Goal: Transaction & Acquisition: Purchase product/service

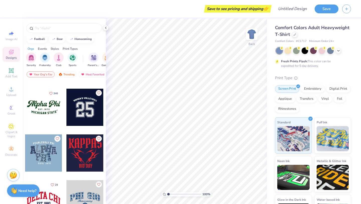
scroll to position [398, 0]
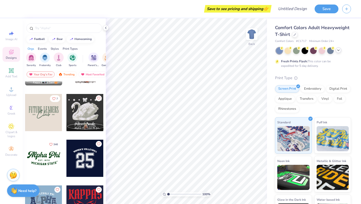
click at [336, 50] on div at bounding box center [339, 50] width 6 height 6
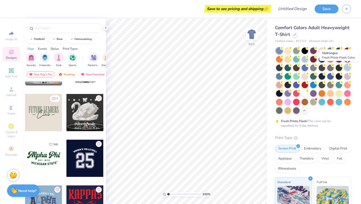
click at [347, 68] on div at bounding box center [347, 67] width 7 height 7
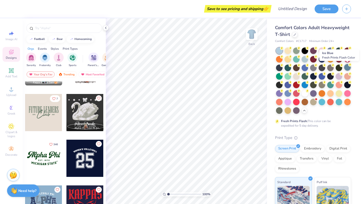
click at [347, 68] on div at bounding box center [347, 67] width 7 height 7
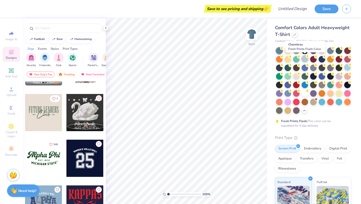
click at [304, 58] on div at bounding box center [305, 58] width 7 height 7
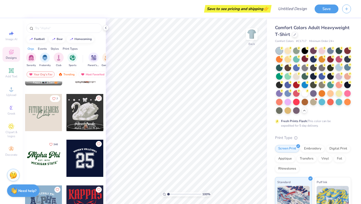
click at [338, 67] on div at bounding box center [339, 67] width 7 height 7
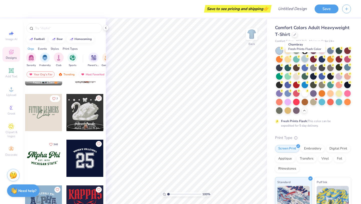
click at [305, 58] on div at bounding box center [305, 58] width 7 height 7
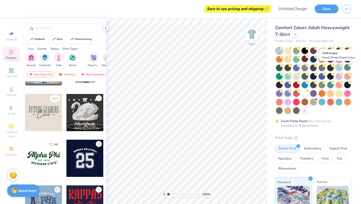
click at [338, 68] on div at bounding box center [339, 67] width 7 height 7
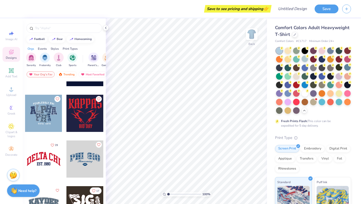
scroll to position [490, 0]
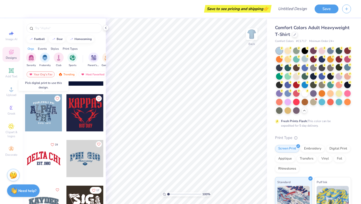
click at [47, 113] on div at bounding box center [43, 112] width 37 height 37
click at [25, 113] on div at bounding box center [6, 112] width 37 height 37
click at [48, 115] on div at bounding box center [43, 112] width 37 height 37
click at [44, 117] on div at bounding box center [43, 112] width 37 height 37
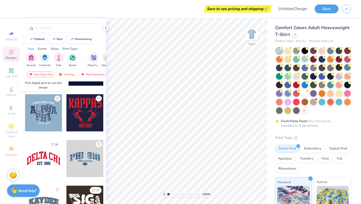
click at [45, 121] on div at bounding box center [43, 112] width 37 height 37
click at [334, 147] on div "Digital Print" at bounding box center [338, 148] width 24 height 8
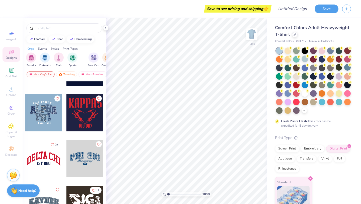
click at [47, 113] on div at bounding box center [43, 112] width 37 height 37
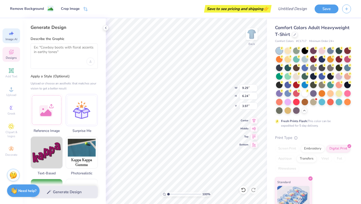
select select "4"
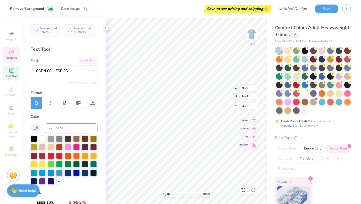
scroll to position [87, 0]
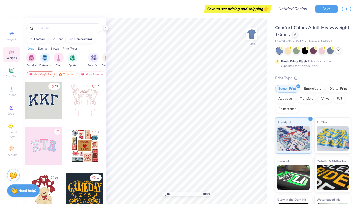
click at [339, 50] on icon at bounding box center [339, 50] width 4 height 4
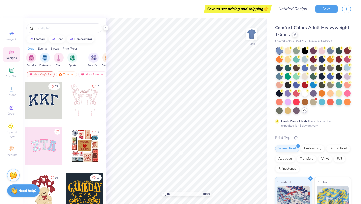
click at [346, 67] on div at bounding box center [347, 67] width 7 height 7
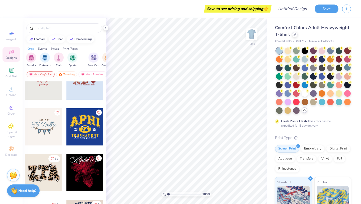
scroll to position [1069, 0]
click at [44, 129] on div at bounding box center [43, 126] width 37 height 37
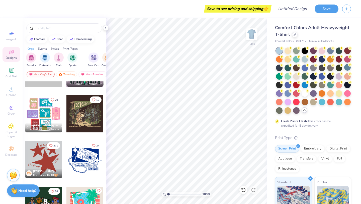
scroll to position [1676, 0]
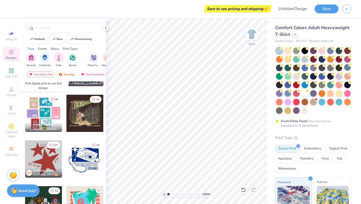
click at [43, 113] on div at bounding box center [43, 113] width 37 height 37
click at [43, 109] on div at bounding box center [43, 113] width 37 height 37
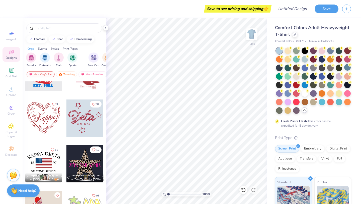
scroll to position [2311, 0]
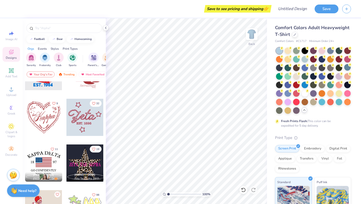
click at [77, 131] on div at bounding box center [84, 117] width 37 height 37
type input "5.51"
type input "9.03"
type input "8.32"
type input "3.00"
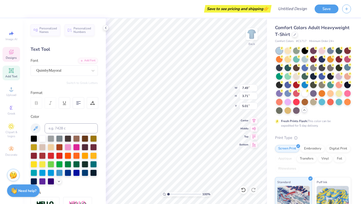
type textarea "Z"
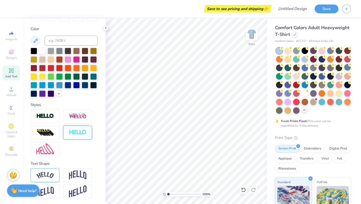
scroll to position [88, 0]
click at [49, 191] on img at bounding box center [45, 191] width 18 height 10
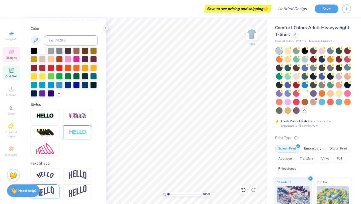
click at [12, 54] on icon at bounding box center [11, 52] width 5 height 5
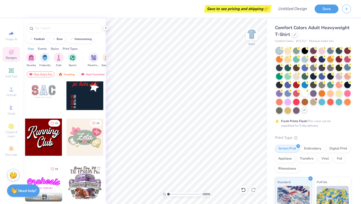
scroll to position [284, 0]
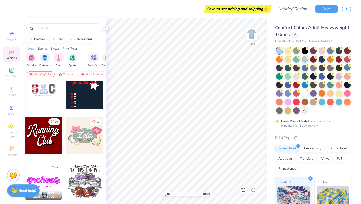
click at [82, 136] on div at bounding box center [84, 135] width 37 height 37
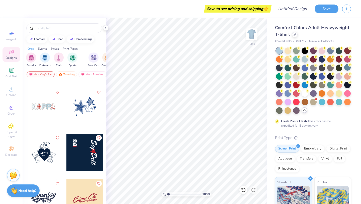
scroll to position [2763, 0]
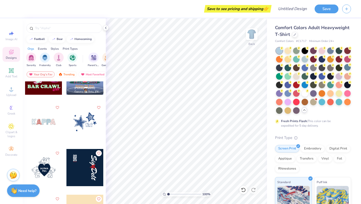
click at [50, 120] on div at bounding box center [43, 121] width 37 height 37
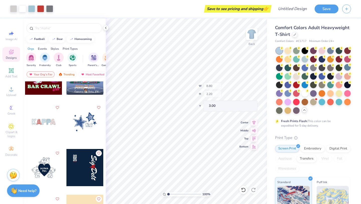
type input "1.57"
type input "2.11"
type input "3.04"
type input "1.66"
type input "2.20"
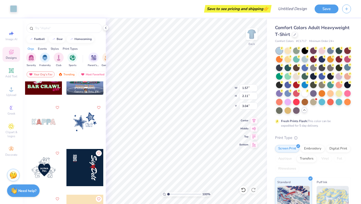
type input "3.00"
type input "1.57"
type input "2.11"
type input "3.04"
click at [13, 129] on icon at bounding box center [11, 126] width 6 height 6
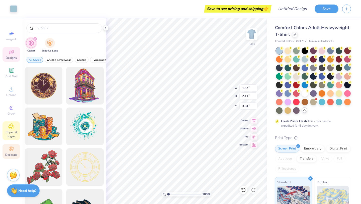
click at [13, 151] on icon at bounding box center [11, 149] width 6 height 6
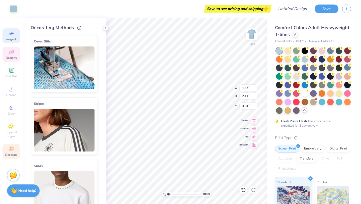
click at [10, 40] on span "Image AI" at bounding box center [12, 39] width 12 height 4
select select "4"
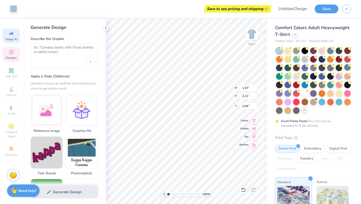
click at [57, 60] on div at bounding box center [64, 55] width 67 height 25
click at [51, 53] on textarea at bounding box center [64, 51] width 61 height 13
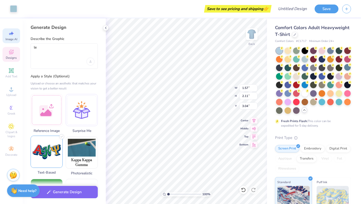
click at [56, 148] on img at bounding box center [47, 152] width 32 height 32
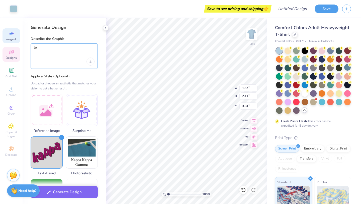
click at [62, 51] on textarea "le" at bounding box center [64, 51] width 61 height 13
type textarea "l"
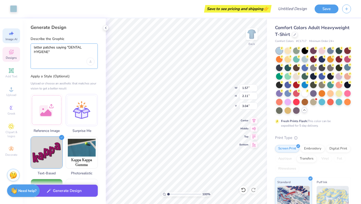
type textarea "letter patches saying "DENTAL HYGIENE""
click at [61, 194] on button "Generate Design" at bounding box center [64, 190] width 67 height 12
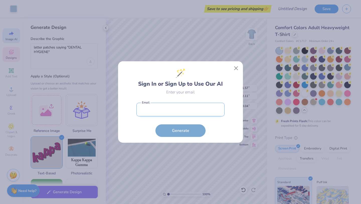
click at [175, 112] on input "email" at bounding box center [180, 110] width 88 height 14
type input "oliviarharrod@gmail.com"
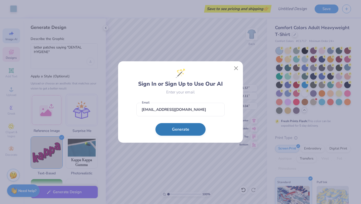
click at [179, 132] on button "Generate" at bounding box center [180, 129] width 50 height 13
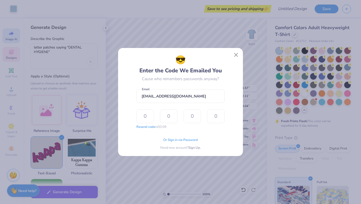
click at [169, 103] on form "oliviarharrod@gmail.com Email Resend code in 00:09 The design tool encountered …" at bounding box center [180, 108] width 88 height 43
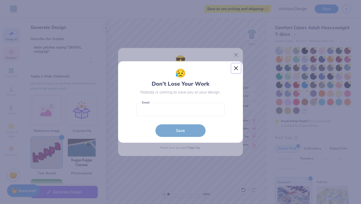
click at [236, 65] on button "Close" at bounding box center [236, 68] width 10 height 10
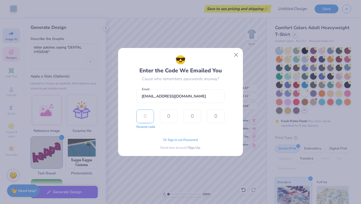
click at [147, 118] on input "text" at bounding box center [145, 116] width 18 height 14
type input "4"
type input "6"
type input "7"
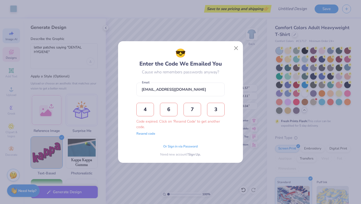
type input "3"
click at [150, 132] on button "Resend code" at bounding box center [145, 132] width 19 height 5
click at [150, 99] on form "oliviarharrod@gmail.com Email Code expired. Click on 'Resend Code' to get anoth…" at bounding box center [180, 108] width 88 height 56
click at [150, 108] on input "text" at bounding box center [145, 110] width 18 height 14
type input "7"
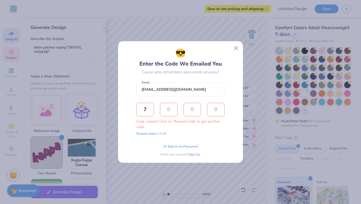
type input "8"
type input "0"
type input "9"
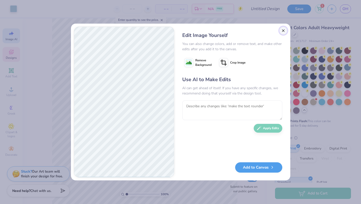
click at [282, 32] on button "Close" at bounding box center [283, 31] width 8 height 8
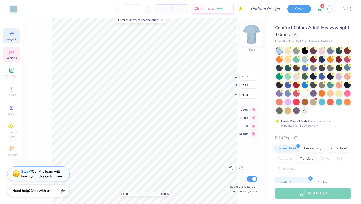
type input "1.66"
type input "2.20"
type input "3.00"
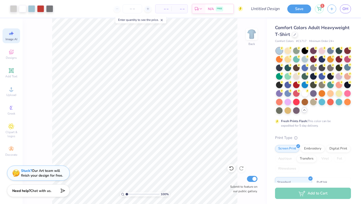
click at [51, 173] on div "Stuck? Our Art team will finish your design for free." at bounding box center [42, 173] width 42 height 10
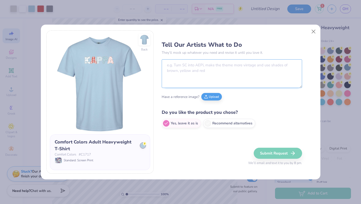
click at [198, 63] on textarea at bounding box center [232, 73] width 140 height 29
type textarea "Turn kappa into dental hygiene"
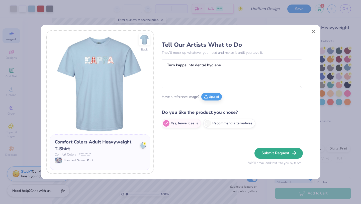
click at [268, 151] on button "Submit Request" at bounding box center [279, 152] width 48 height 11
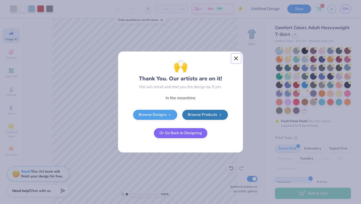
click at [236, 57] on button "Close" at bounding box center [236, 59] width 10 height 10
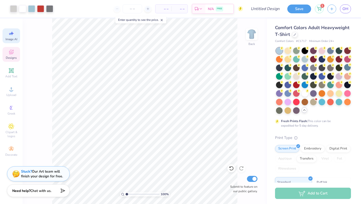
click at [16, 51] on div "Designs" at bounding box center [12, 54] width 18 height 15
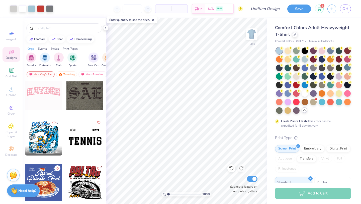
scroll to position [7908, 0]
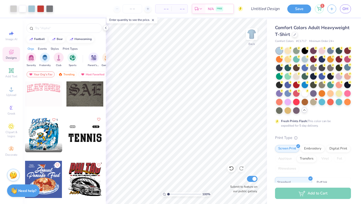
click at [43, 89] on div at bounding box center [43, 87] width 37 height 37
type input "6.17"
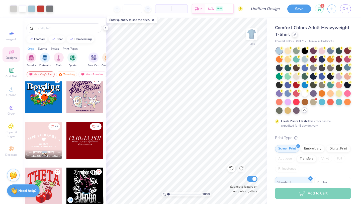
scroll to position [10203, 0]
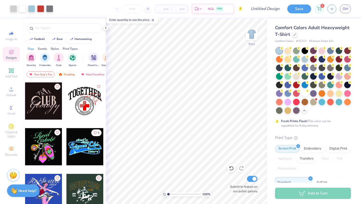
scroll to position [13101, 0]
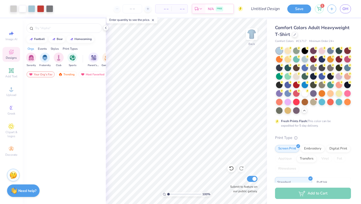
scroll to position [13101, 0]
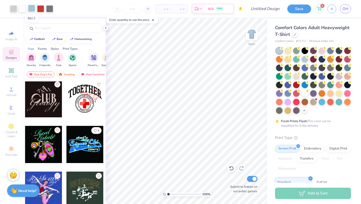
click at [32, 9] on div at bounding box center [31, 8] width 7 height 7
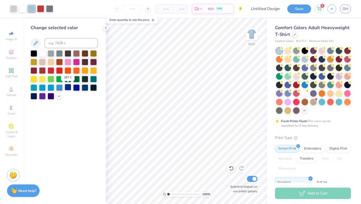
click at [69, 85] on div at bounding box center [68, 87] width 7 height 7
click at [51, 87] on div at bounding box center [51, 87] width 7 height 7
click at [42, 8] on div at bounding box center [40, 8] width 7 height 7
click at [64, 57] on div at bounding box center [64, 74] width 67 height 49
click at [66, 58] on div at bounding box center [68, 61] width 7 height 7
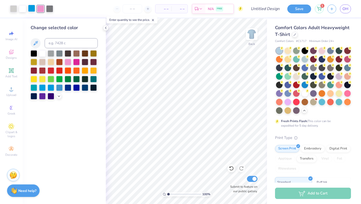
click at [31, 5] on div at bounding box center [31, 8] width 7 height 7
click at [33, 86] on div at bounding box center [34, 87] width 7 height 7
click at [61, 88] on div at bounding box center [59, 87] width 7 height 7
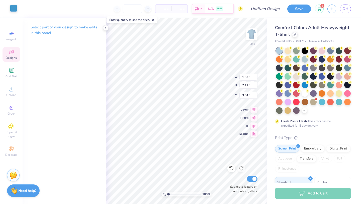
click at [11, 10] on div at bounding box center [13, 8] width 7 height 7
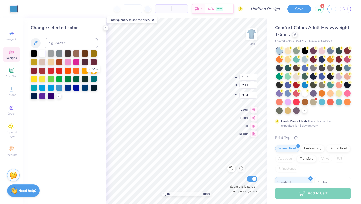
click at [95, 77] on div at bounding box center [93, 78] width 7 height 7
click at [33, 85] on div at bounding box center [34, 87] width 7 height 7
type input "1.81"
type input "3.00"
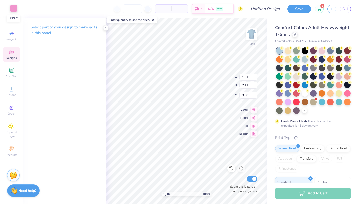
click at [16, 6] on div at bounding box center [13, 8] width 7 height 7
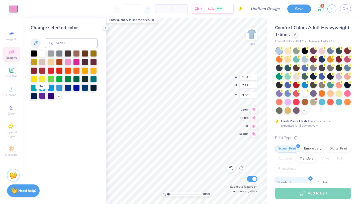
click at [42, 96] on div at bounding box center [42, 95] width 7 height 7
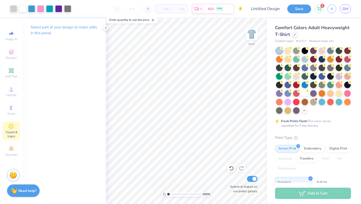
click at [7, 132] on span "Clipart & logos" at bounding box center [12, 134] width 18 height 8
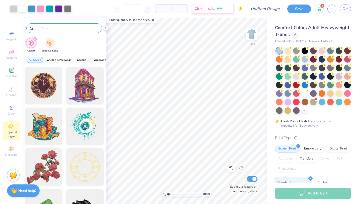
click at [51, 29] on input "text" at bounding box center [67, 28] width 64 height 5
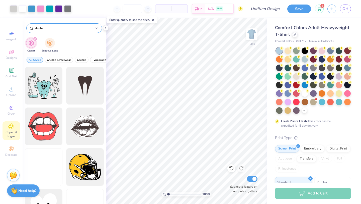
type input "dental"
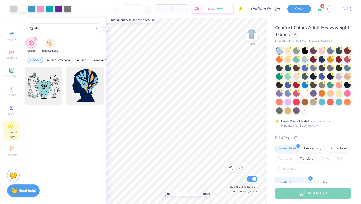
type input "d"
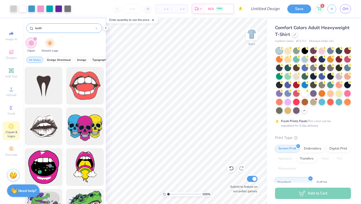
click at [39, 28] on input "teeth" at bounding box center [65, 28] width 61 height 5
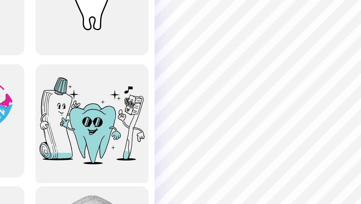
scroll to position [60, 0]
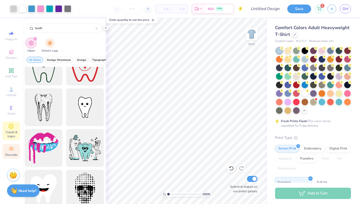
type input "tooth"
click at [9, 150] on icon at bounding box center [11, 149] width 6 height 6
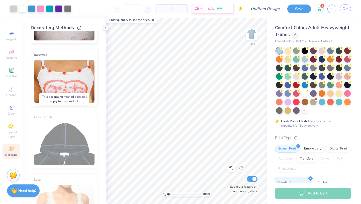
scroll to position [231, 0]
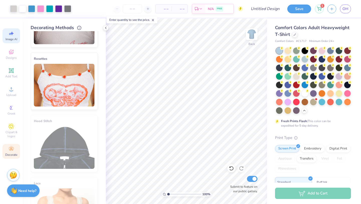
click at [12, 37] on span "Image AI" at bounding box center [12, 39] width 12 height 4
select select "4"
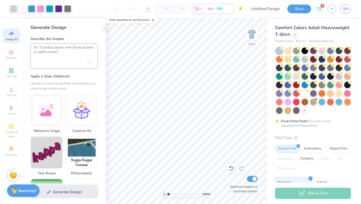
click at [57, 54] on textarea at bounding box center [64, 51] width 61 height 13
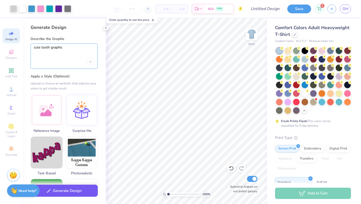
type textarea "cute tooth graphic"
click at [64, 196] on button "Generate Design" at bounding box center [64, 190] width 67 height 12
